Goal: Transaction & Acquisition: Book appointment/travel/reservation

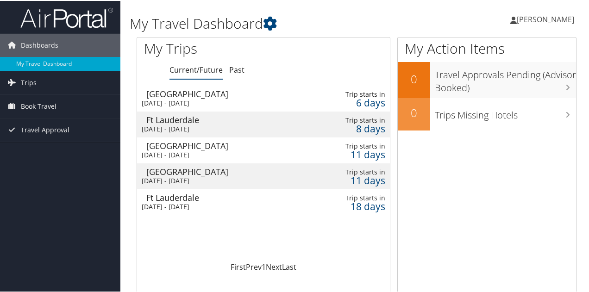
click at [184, 98] on div "Tue 9 Sep 2025 - Tue 9 Sep 2025" at bounding box center [220, 102] width 157 height 8
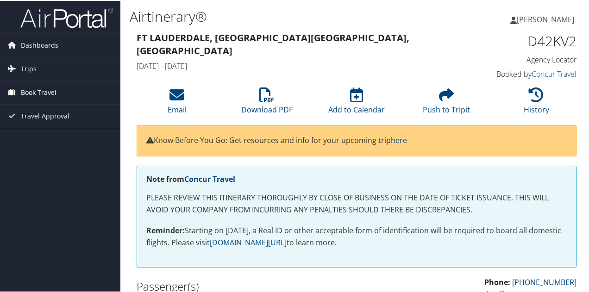
click at [35, 88] on span "Book Travel" at bounding box center [39, 91] width 36 height 23
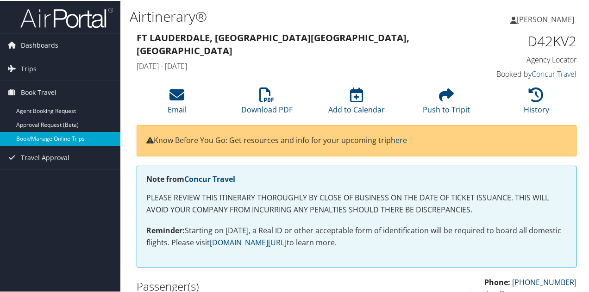
click at [41, 137] on link "Book/Manage Online Trips" at bounding box center [60, 138] width 120 height 14
click at [45, 136] on link "Book/Manage Online Trips" at bounding box center [60, 138] width 120 height 14
click at [56, 138] on link "Book/Manage Online Trips" at bounding box center [60, 138] width 120 height 14
click at [61, 138] on link "Book/Manage Online Trips" at bounding box center [60, 138] width 120 height 14
click at [56, 135] on link "Book/Manage Online Trips" at bounding box center [60, 138] width 120 height 14
